Goal: Book appointment/travel/reservation

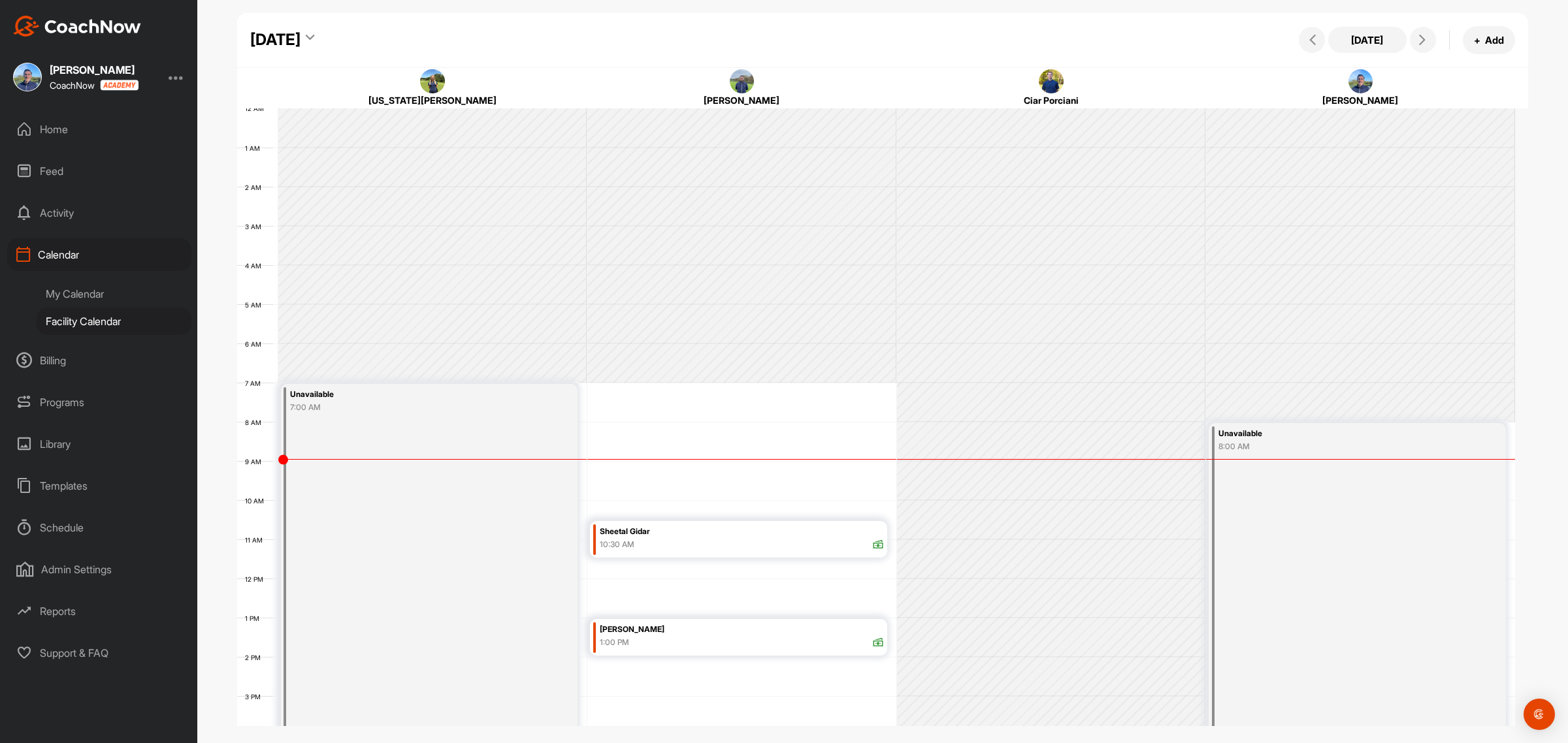
scroll to position [226, 0]
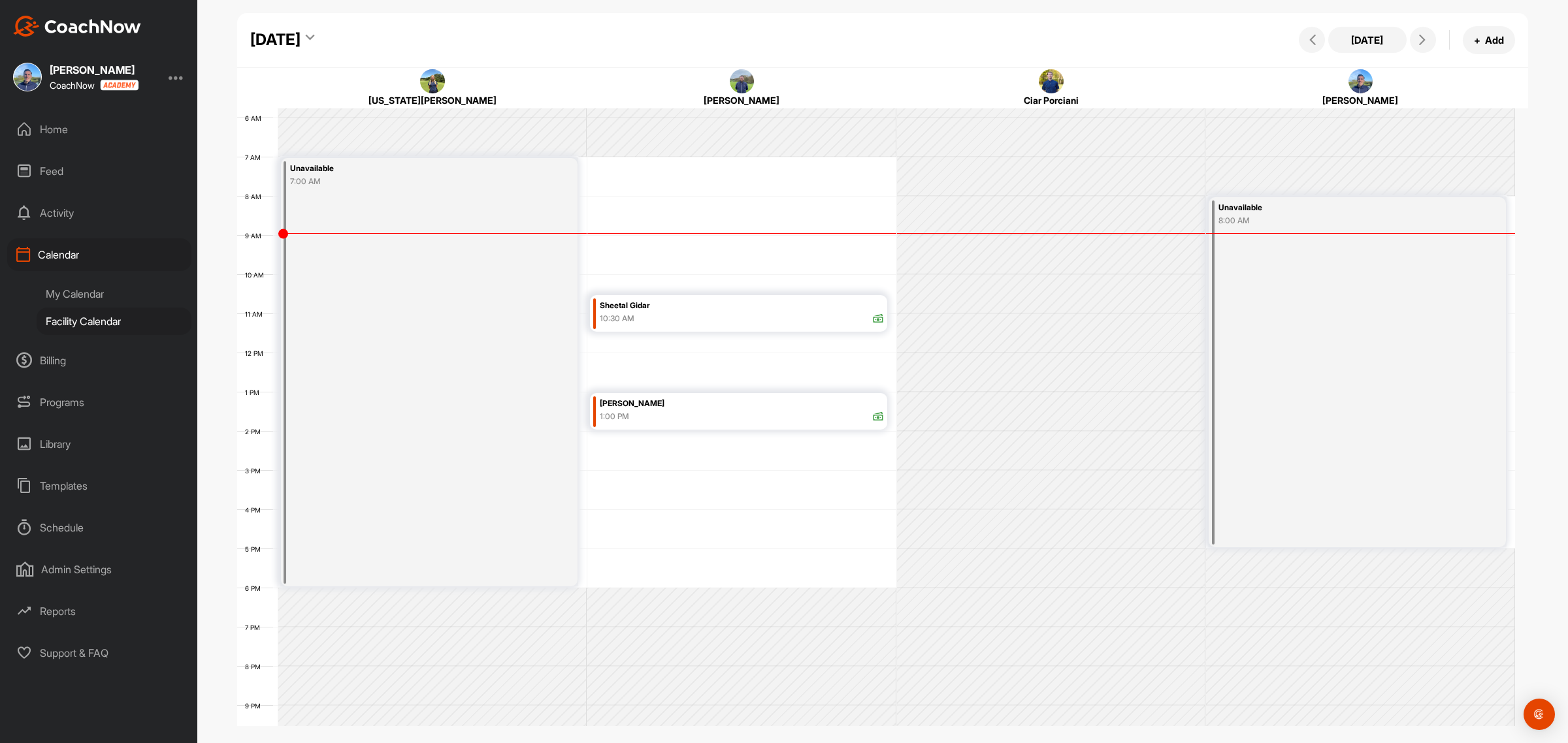
click at [314, 37] on icon at bounding box center [310, 40] width 9 height 13
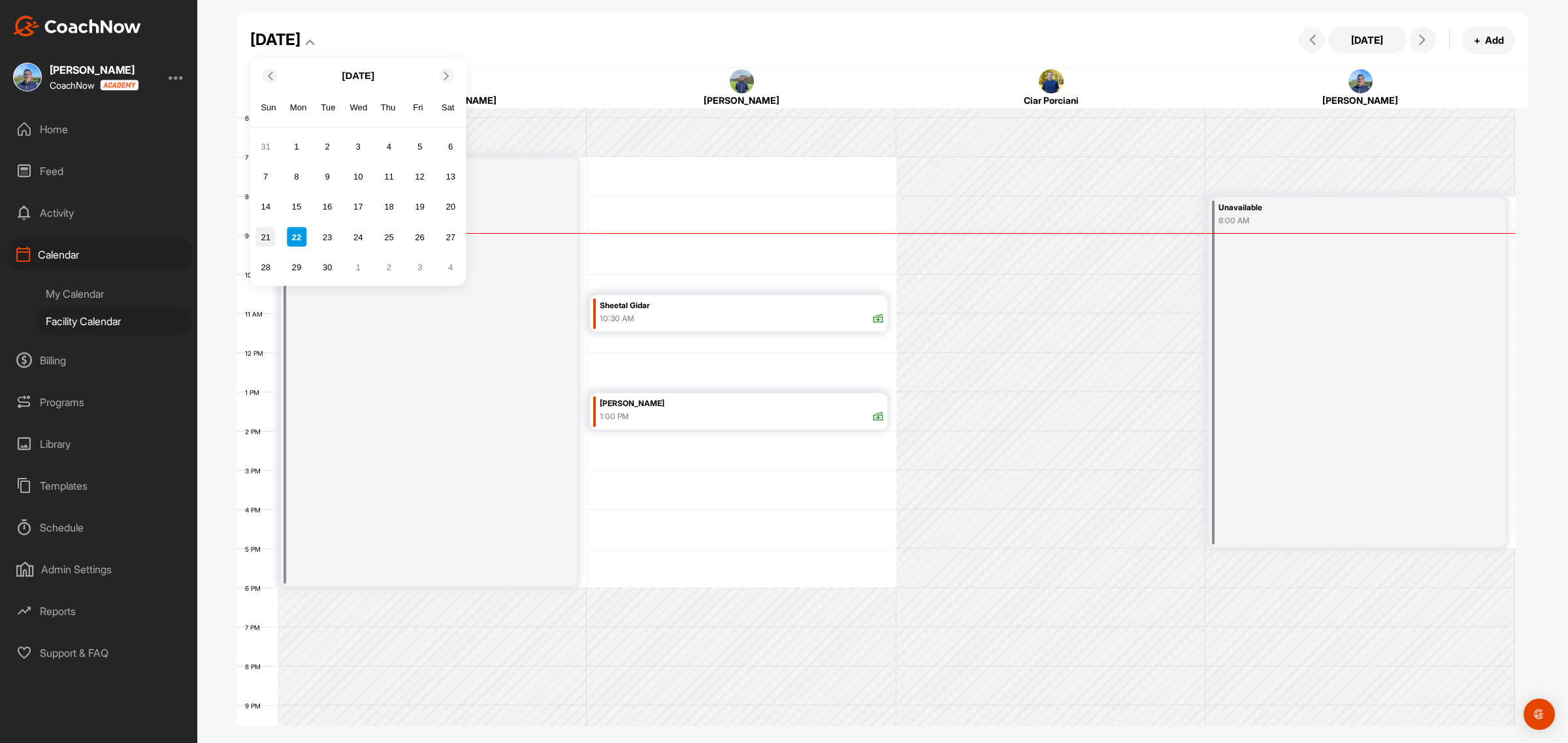
click at [261, 237] on div "21" at bounding box center [266, 237] width 20 height 20
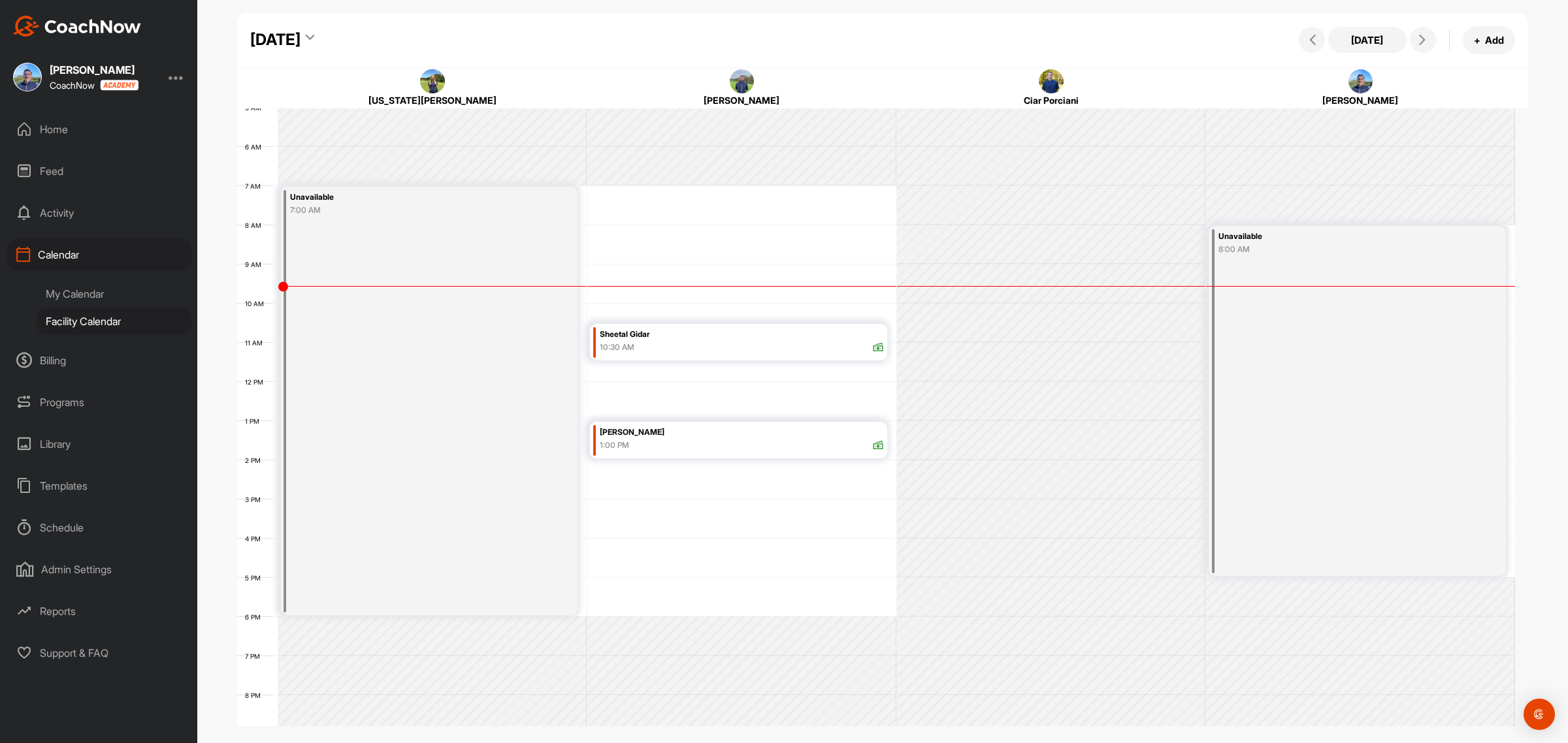
scroll to position [226, 0]
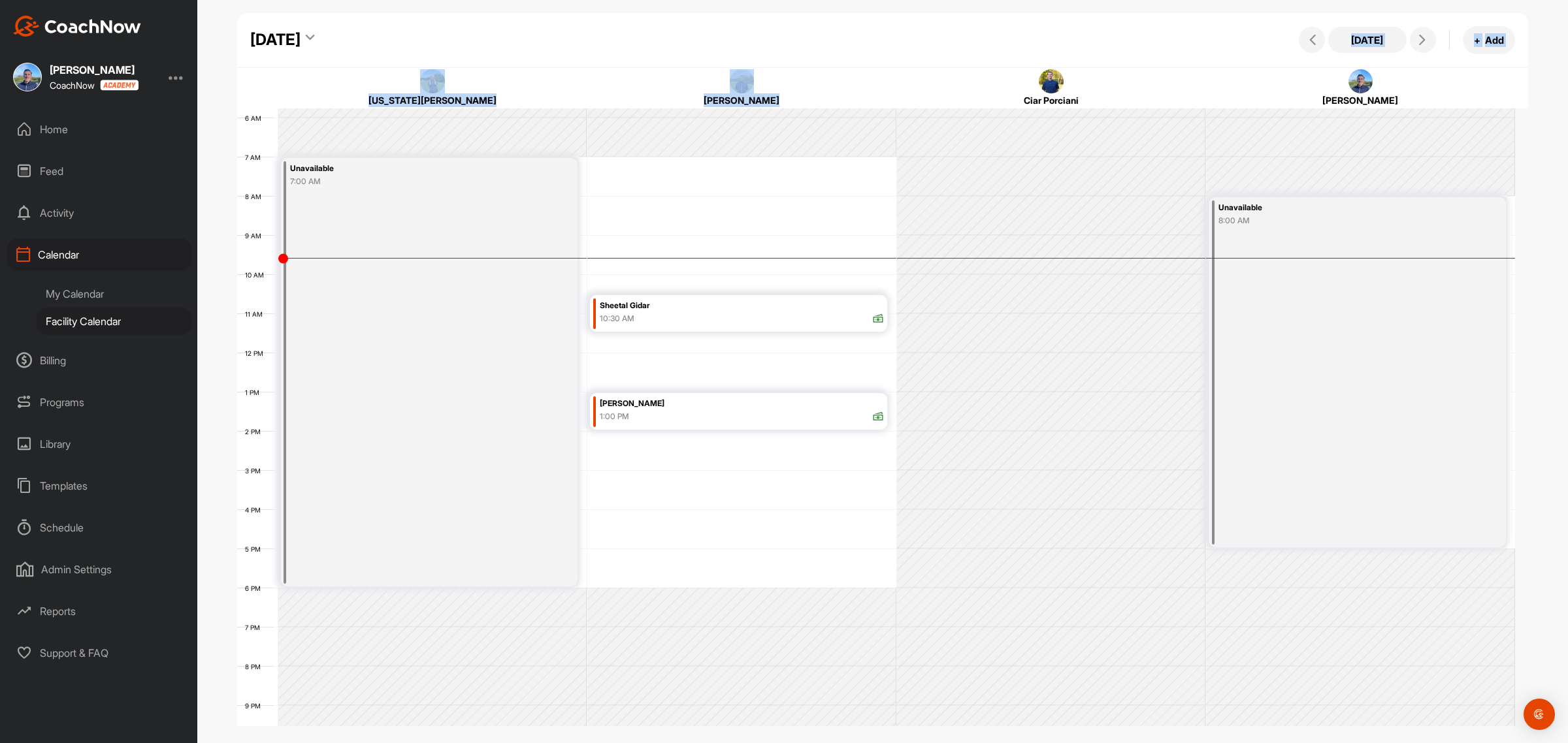
drag, startPoint x: 890, startPoint y: 54, endPoint x: 928, endPoint y: 80, distance: 46.0
click at [928, 80] on div "[DATE] [DATE] + Add [US_STATE][PERSON_NAME] [PERSON_NAME] Ciar Porciani [PERSON…" at bounding box center [883, 342] width 1291 height 659
click at [920, 54] on div "[DATE] [DATE] + Add" at bounding box center [883, 40] width 1291 height 55
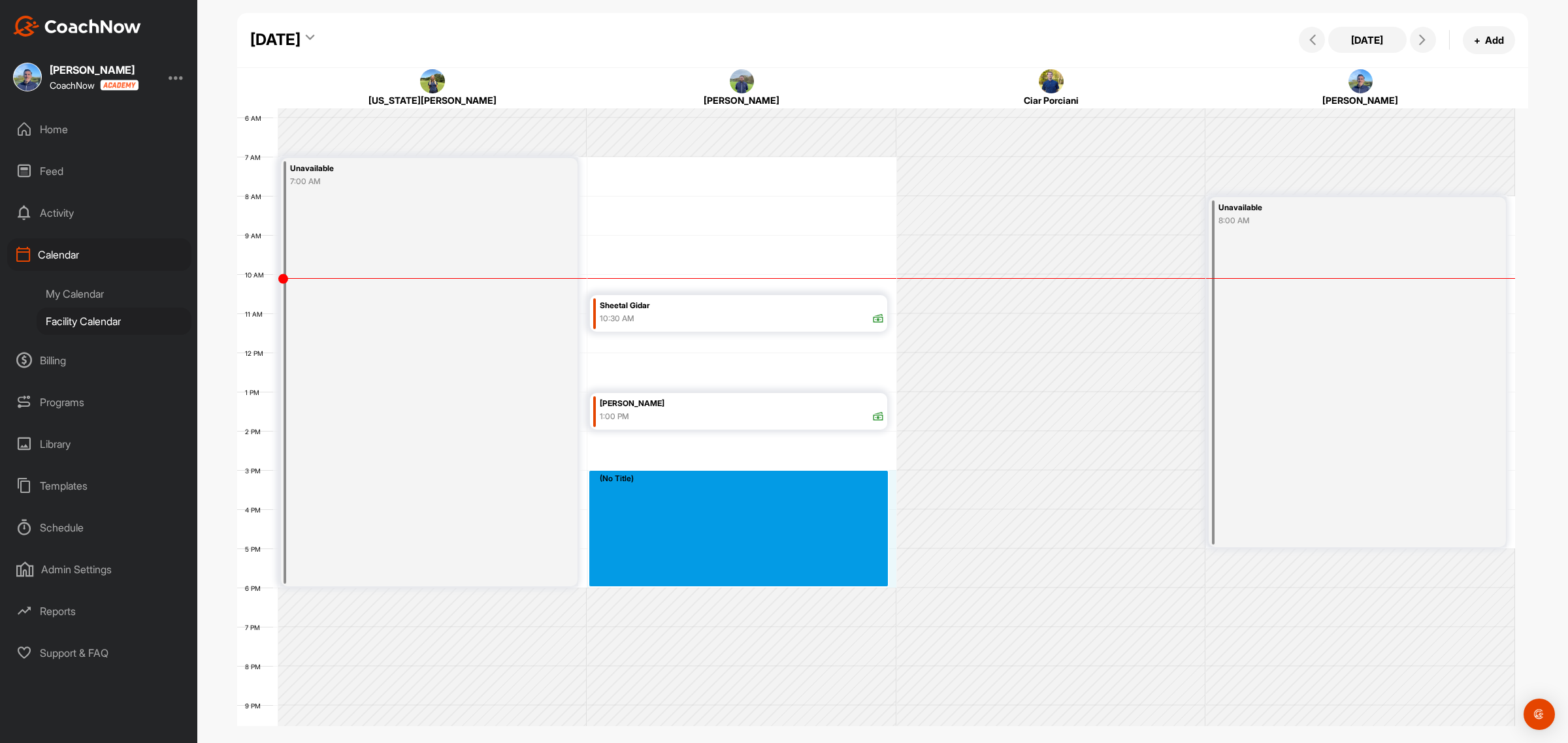
drag, startPoint x: 610, startPoint y: 474, endPoint x: 610, endPoint y: 575, distance: 101.0
click at [610, 575] on div "12 AM 1 AM 2 AM 3 AM 4 AM 5 AM 6 AM 7 AM 8 AM 9 AM 10 AM 11 AM 12 PM 1 PM 2 PM …" at bounding box center [876, 352] width 1278 height 940
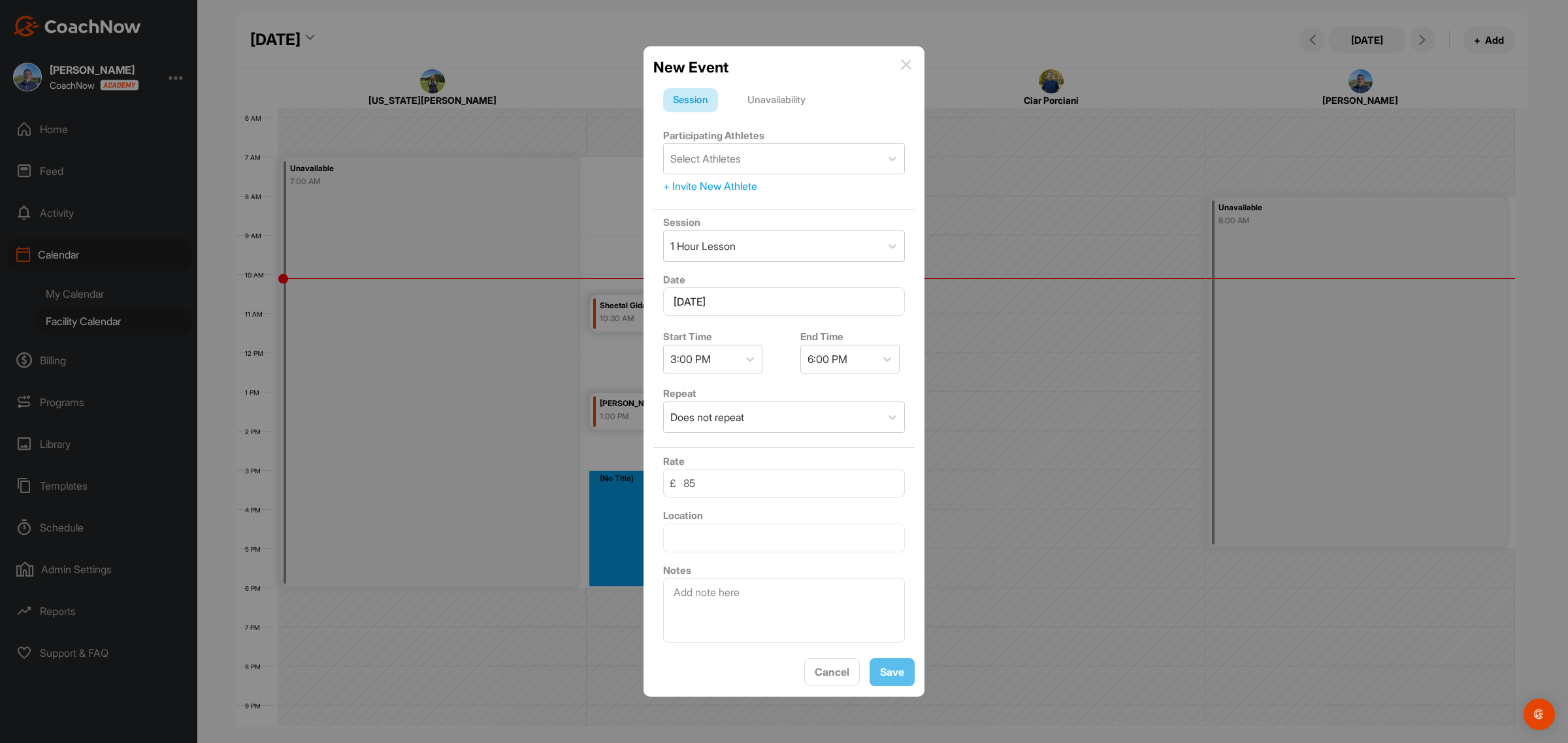
drag, startPoint x: 786, startPoint y: 98, endPoint x: 791, endPoint y: 112, distance: 14.9
click at [785, 98] on div "Unavailability" at bounding box center [776, 101] width 78 height 25
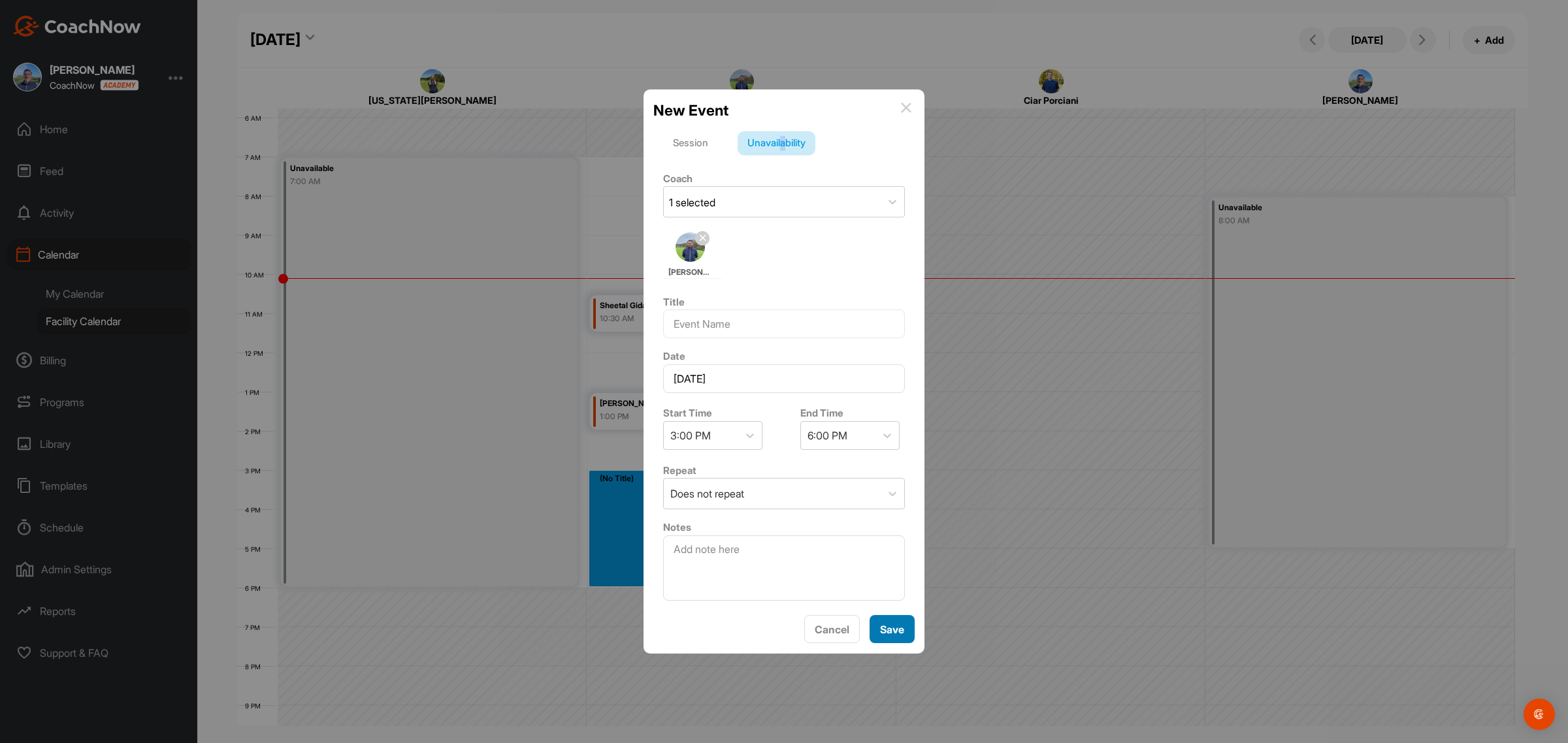
click at [887, 643] on button "Save" at bounding box center [892, 629] width 45 height 28
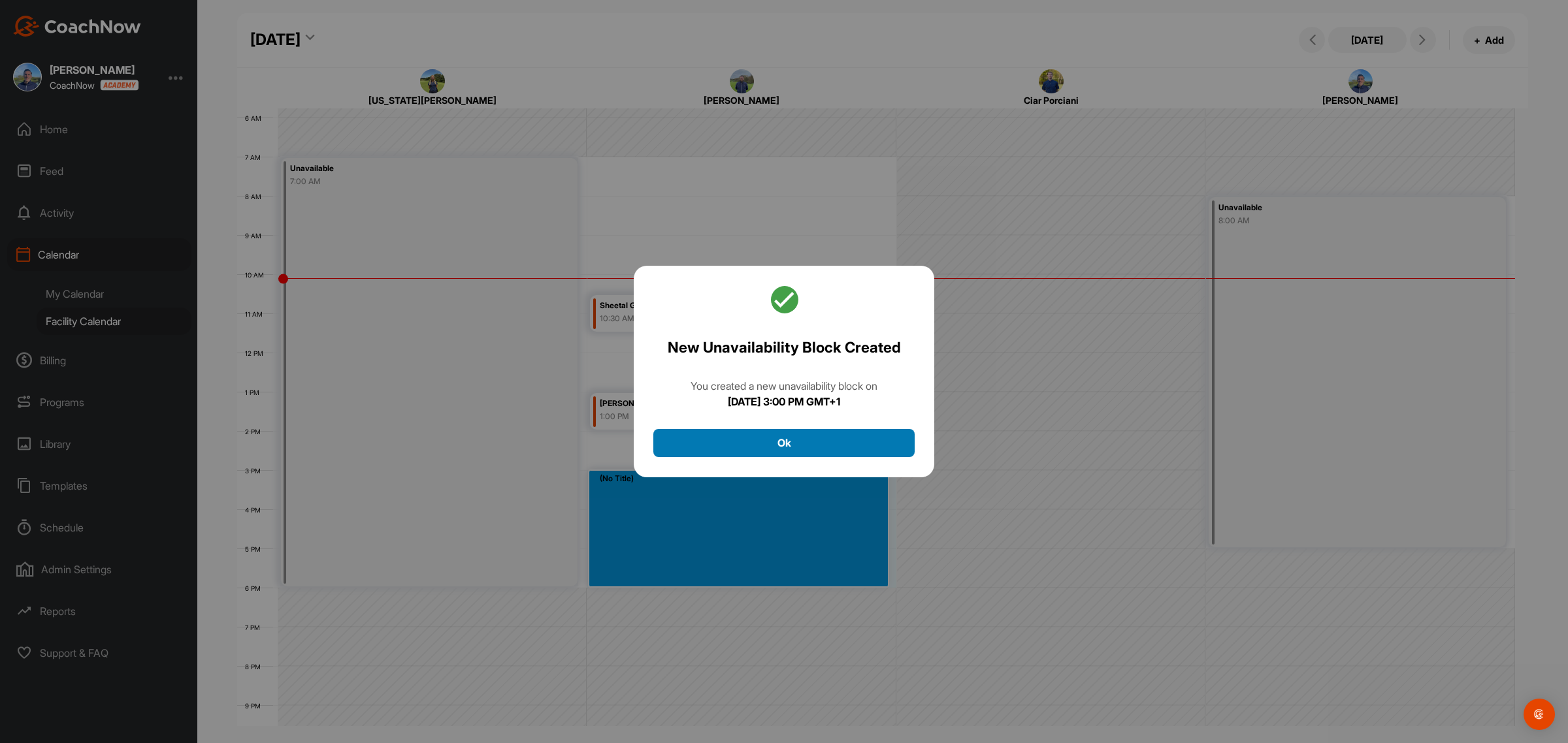
click at [818, 442] on button "Ok" at bounding box center [784, 443] width 261 height 28
